Goal: Check status: Check status

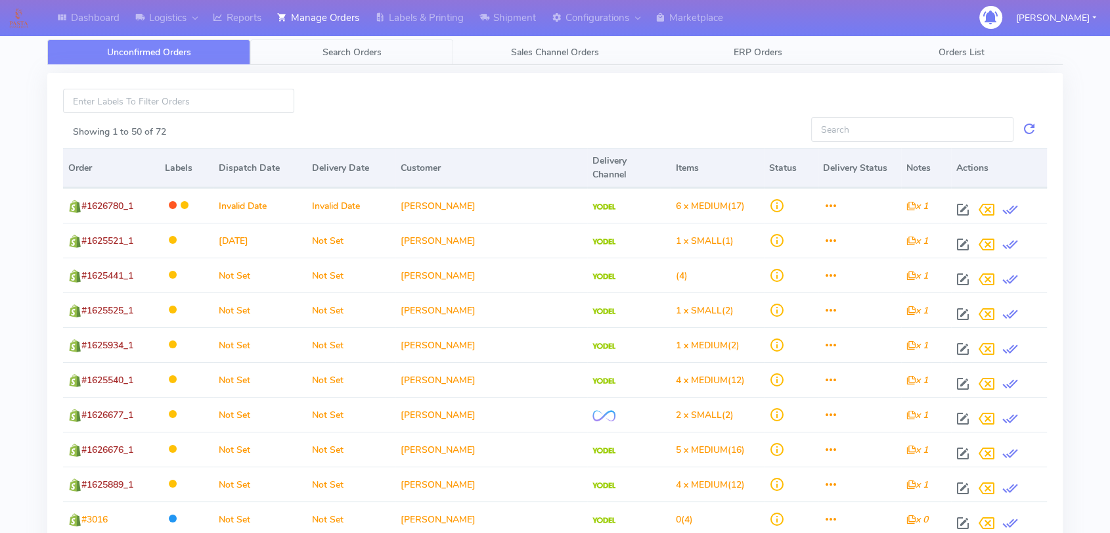
click at [357, 49] on span "Search Orders" at bounding box center [352, 52] width 59 height 12
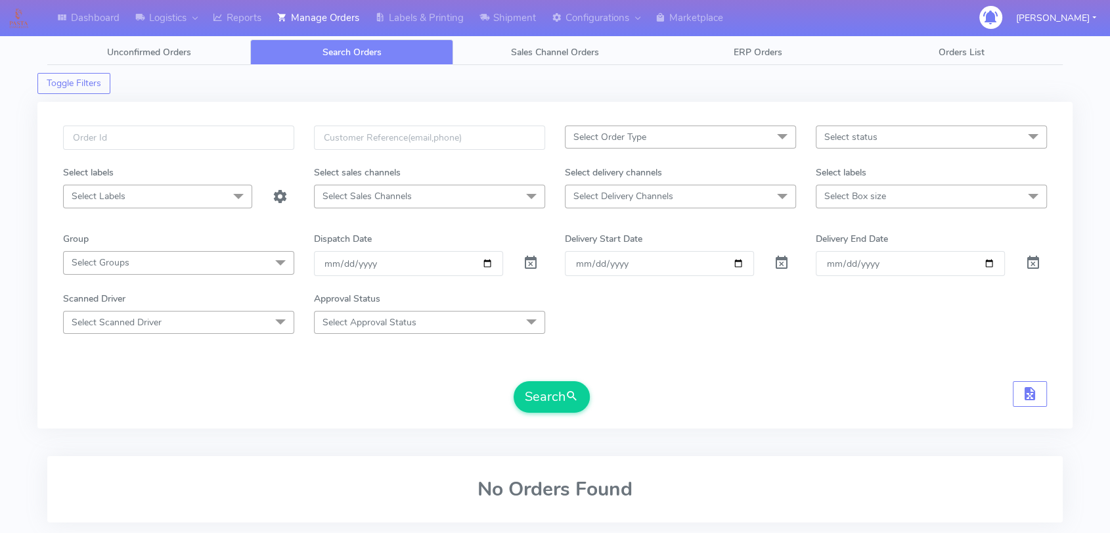
click at [200, 153] on div at bounding box center [178, 145] width 251 height 40
click at [212, 136] on input "text" at bounding box center [178, 137] width 231 height 24
paste input "1625169"
type input "1625169"
click at [532, 264] on span at bounding box center [531, 265] width 16 height 12
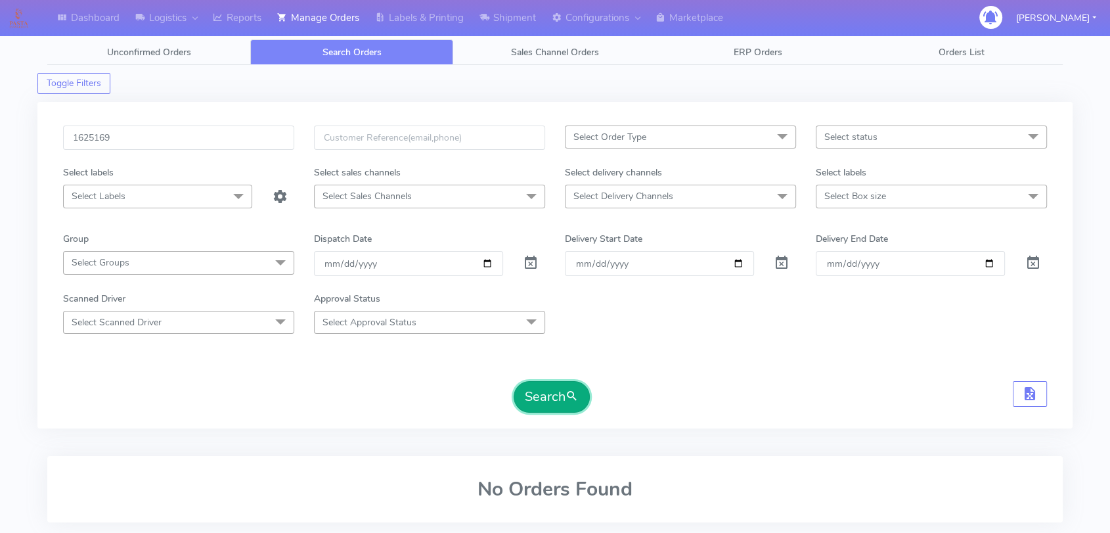
click at [535, 393] on button "Search" at bounding box center [552, 397] width 76 height 32
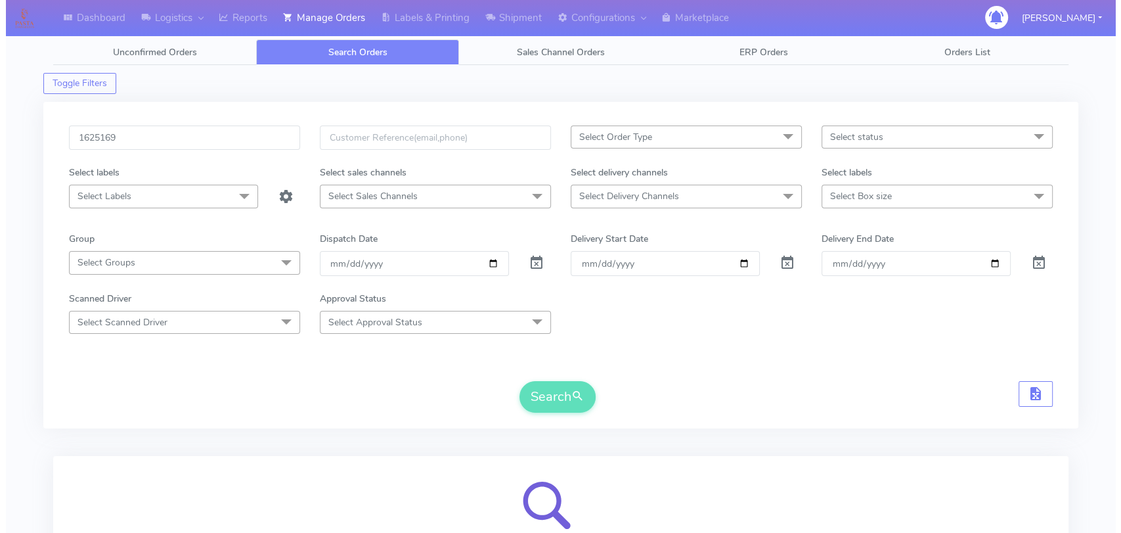
scroll to position [145, 0]
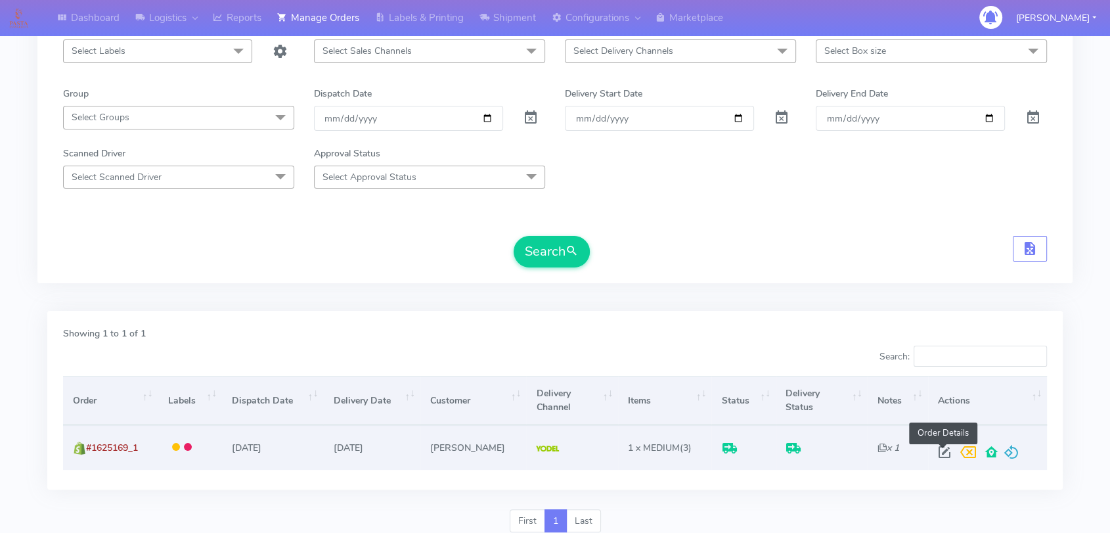
click at [892, 454] on span at bounding box center [945, 455] width 24 height 12
select select "5"
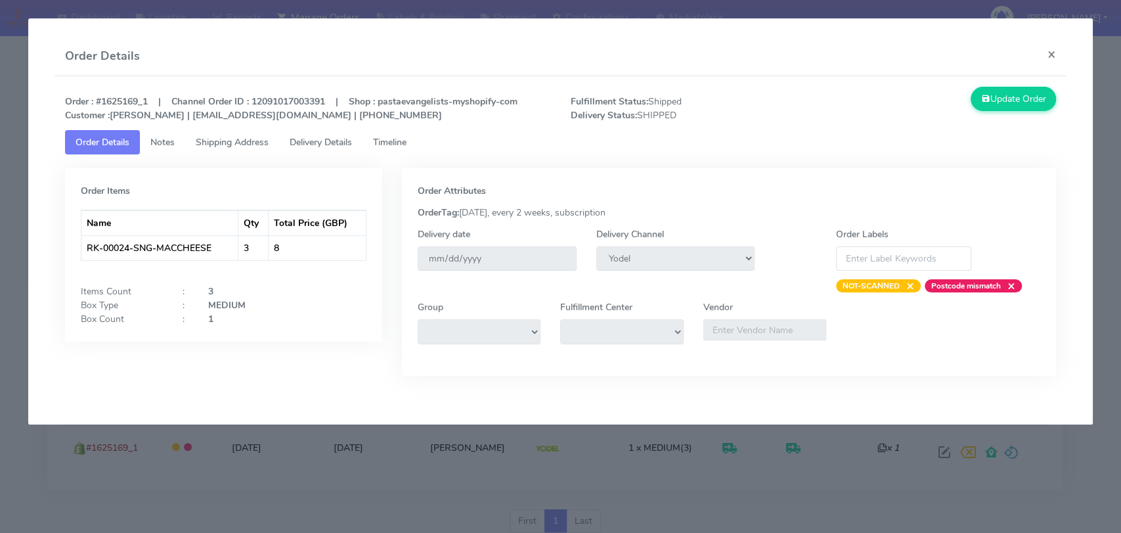
click at [344, 140] on span "Delivery Details" at bounding box center [321, 142] width 62 height 12
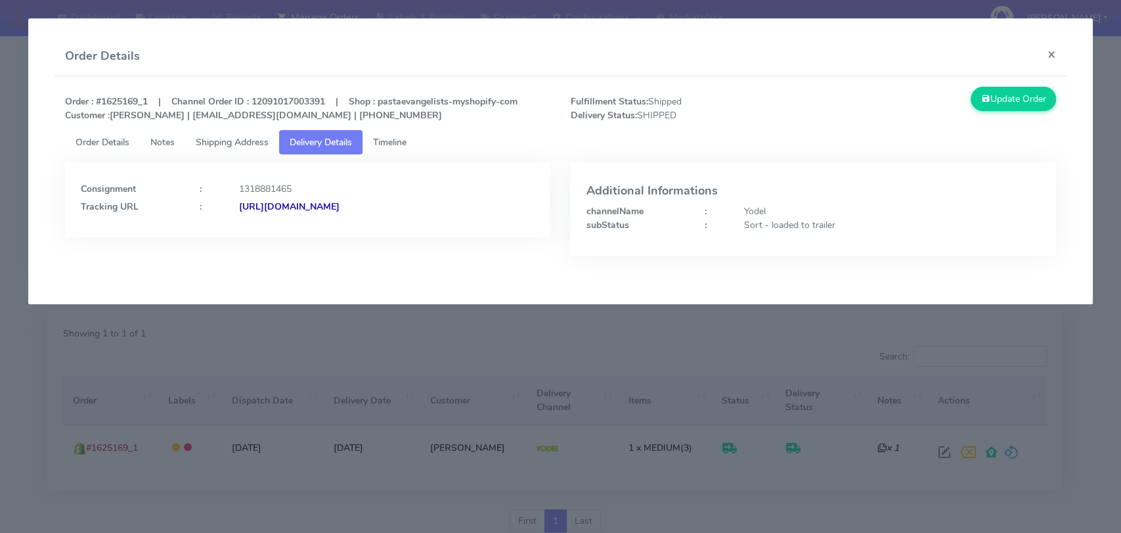
drag, startPoint x: 500, startPoint y: 210, endPoint x: 382, endPoint y: 214, distance: 118.3
click at [382, 214] on div "Consignment : 1318881465 Tracking URL : [URL][DOMAIN_NAME]" at bounding box center [307, 199] width 485 height 75
copy strong "JJD0002249960900709"
